Goal: Navigation & Orientation: Find specific page/section

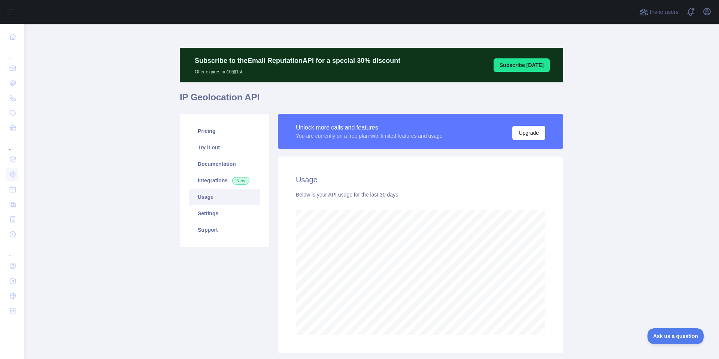
click at [616, 223] on main "Subscribe to the Email Reputation API for a special 30 % discount Offer expires…" at bounding box center [371, 191] width 695 height 335
drag, startPoint x: 629, startPoint y: 262, endPoint x: 633, endPoint y: 261, distance: 5.0
click at [629, 262] on main "Subscribe to the Email Reputation API for a special 30 % discount Offer expires…" at bounding box center [371, 191] width 695 height 335
click at [634, 261] on main "Subscribe to the Email Reputation API for a special 30 % discount Offer expires…" at bounding box center [371, 191] width 695 height 335
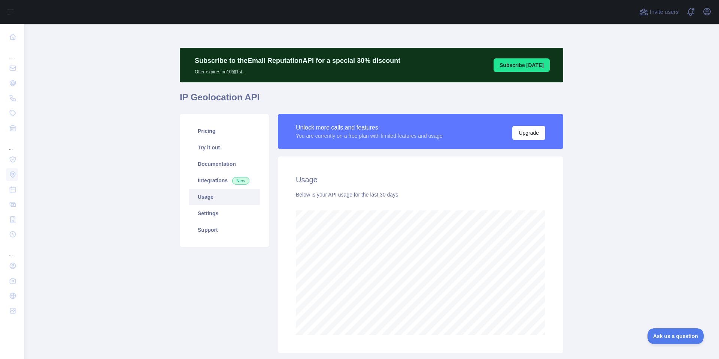
click at [635, 258] on main "Subscribe to the Email Reputation API for a special 30 % discount Offer expires…" at bounding box center [371, 191] width 695 height 335
click at [638, 258] on main "Subscribe to the Email Reputation API for a special 30 % discount Offer expires…" at bounding box center [371, 191] width 695 height 335
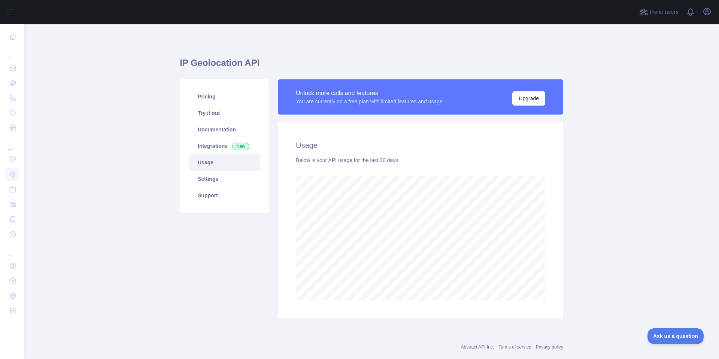
click at [628, 239] on main "IP Geolocation API Pricing Try it out Documentation Integrations New Usage Sett…" at bounding box center [371, 191] width 695 height 335
click at [629, 237] on main "IP Geolocation API Pricing Try it out Documentation Integrations New Usage Sett…" at bounding box center [371, 191] width 695 height 335
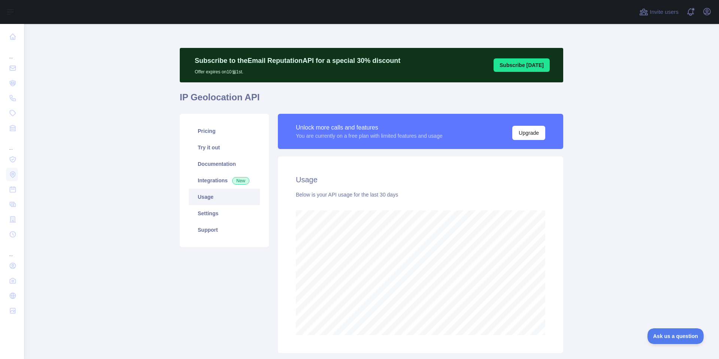
click at [139, 203] on main "Subscribe to the Email Reputation API for a special 30 % discount Offer expires…" at bounding box center [371, 191] width 695 height 335
drag, startPoint x: 652, startPoint y: 224, endPoint x: 642, endPoint y: 225, distance: 10.5
click at [652, 224] on main "Subscribe to the Email Reputation API for a special 30 % discount Offer expires…" at bounding box center [371, 191] width 695 height 335
click at [625, 227] on main "Subscribe to the Email Reputation API for a special 30 % discount Offer expires…" at bounding box center [371, 191] width 695 height 335
click at [648, 244] on main "Subscribe to the Email Reputation API for a special 30 % discount Offer expires…" at bounding box center [371, 191] width 695 height 335
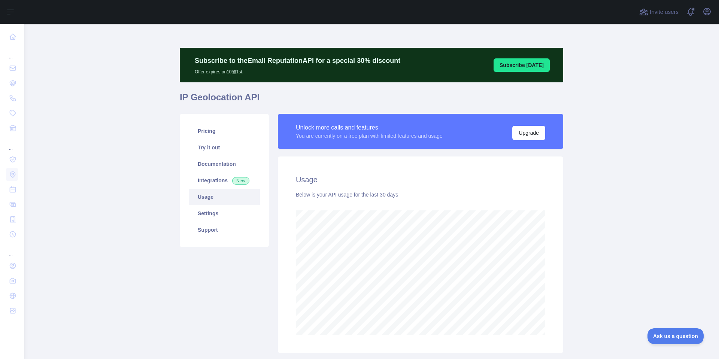
click at [633, 246] on main "Subscribe to the Email Reputation API for a special 30 % discount Offer expires…" at bounding box center [371, 191] width 695 height 335
click at [652, 243] on main "Subscribe to the Email Reputation API for a special 30 % discount Offer expires…" at bounding box center [371, 191] width 695 height 335
click at [633, 243] on main "Subscribe to the Email Reputation API for a special 30 % discount Offer expires…" at bounding box center [371, 191] width 695 height 335
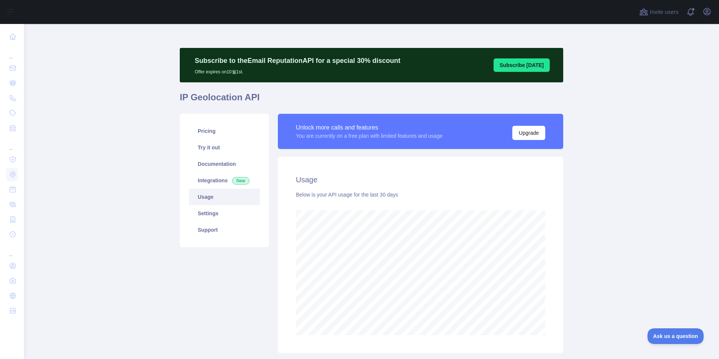
click at [629, 245] on main "Subscribe to the Email Reputation API for a special 30 % discount Offer expires…" at bounding box center [371, 191] width 695 height 335
click at [132, 193] on main "Subscribe to the Email Reputation API for a special 30 % discount Offer expires…" at bounding box center [371, 191] width 695 height 335
click at [595, 239] on main "Subscribe to the Email Reputation API for a special 30 % discount Offer expires…" at bounding box center [371, 191] width 695 height 335
click at [608, 238] on main "Subscribe to the Email Reputation API for a special 30 % discount Offer expires…" at bounding box center [371, 191] width 695 height 335
click at [611, 237] on main "Subscribe to the Email Reputation API for a special 30 % discount Offer expires…" at bounding box center [371, 191] width 695 height 335
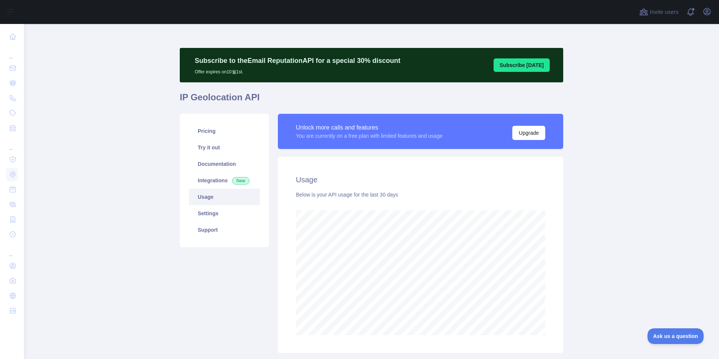
click at [615, 222] on main "Subscribe to the Email Reputation API for a special 30 % discount Offer expires…" at bounding box center [371, 191] width 695 height 335
click at [630, 235] on main "Subscribe to the Email Reputation API for a special 30 % discount Offer expires…" at bounding box center [371, 191] width 695 height 335
click at [596, 226] on main "Subscribe to the Email Reputation API for a special 30 % discount Offer expires…" at bounding box center [371, 191] width 695 height 335
click at [609, 223] on main "Subscribe to the Email Reputation API for a special 30 % discount Offer expires…" at bounding box center [371, 191] width 695 height 335
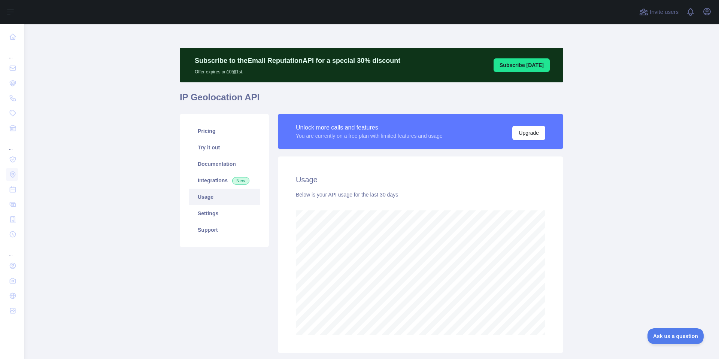
click at [609, 223] on main "Subscribe to the Email Reputation API for a special 30 % discount Offer expires…" at bounding box center [371, 191] width 695 height 335
